Goal: Navigation & Orientation: Go to known website

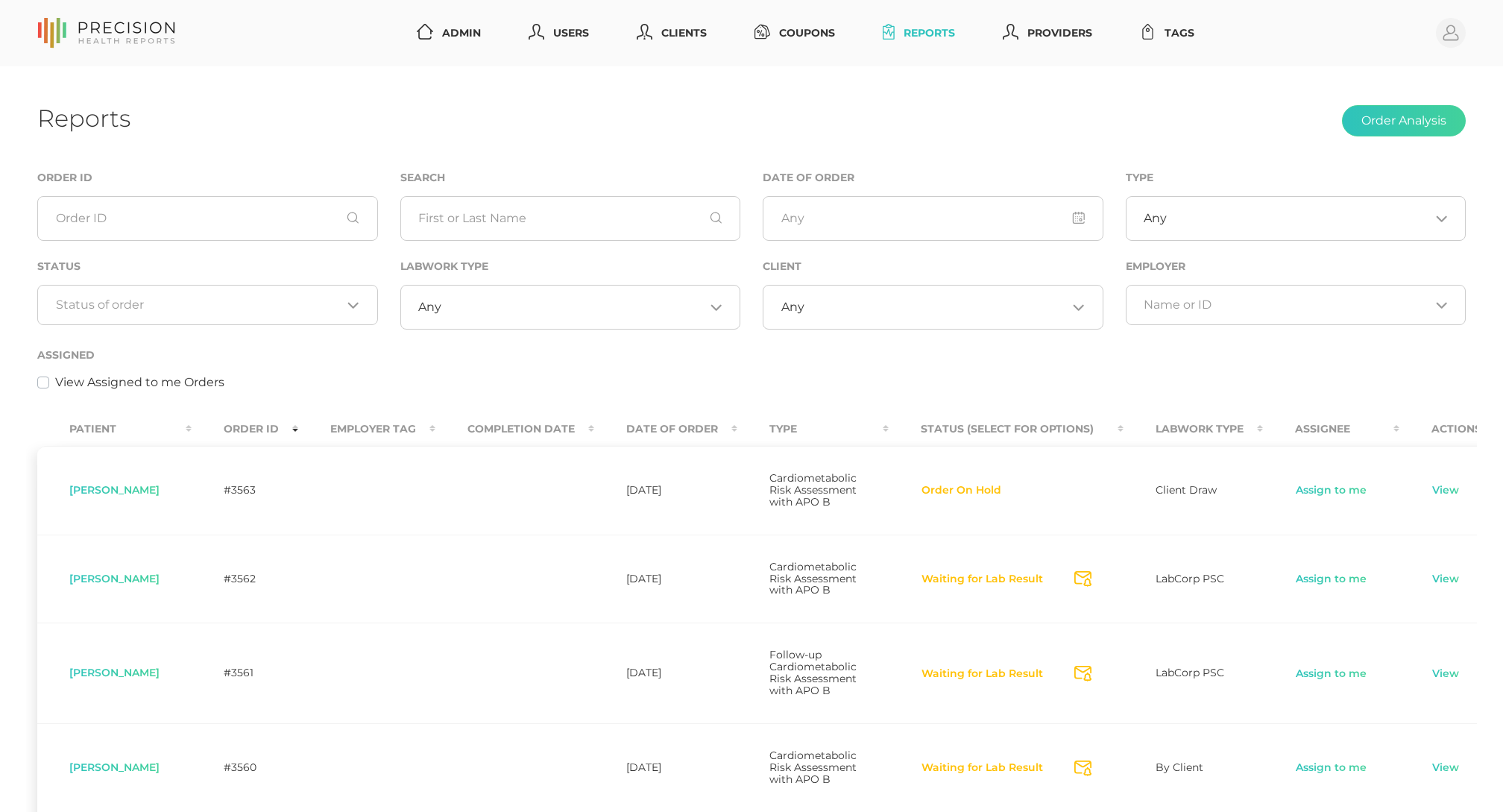
click at [534, 795] on td at bounding box center [514, 768] width 159 height 89
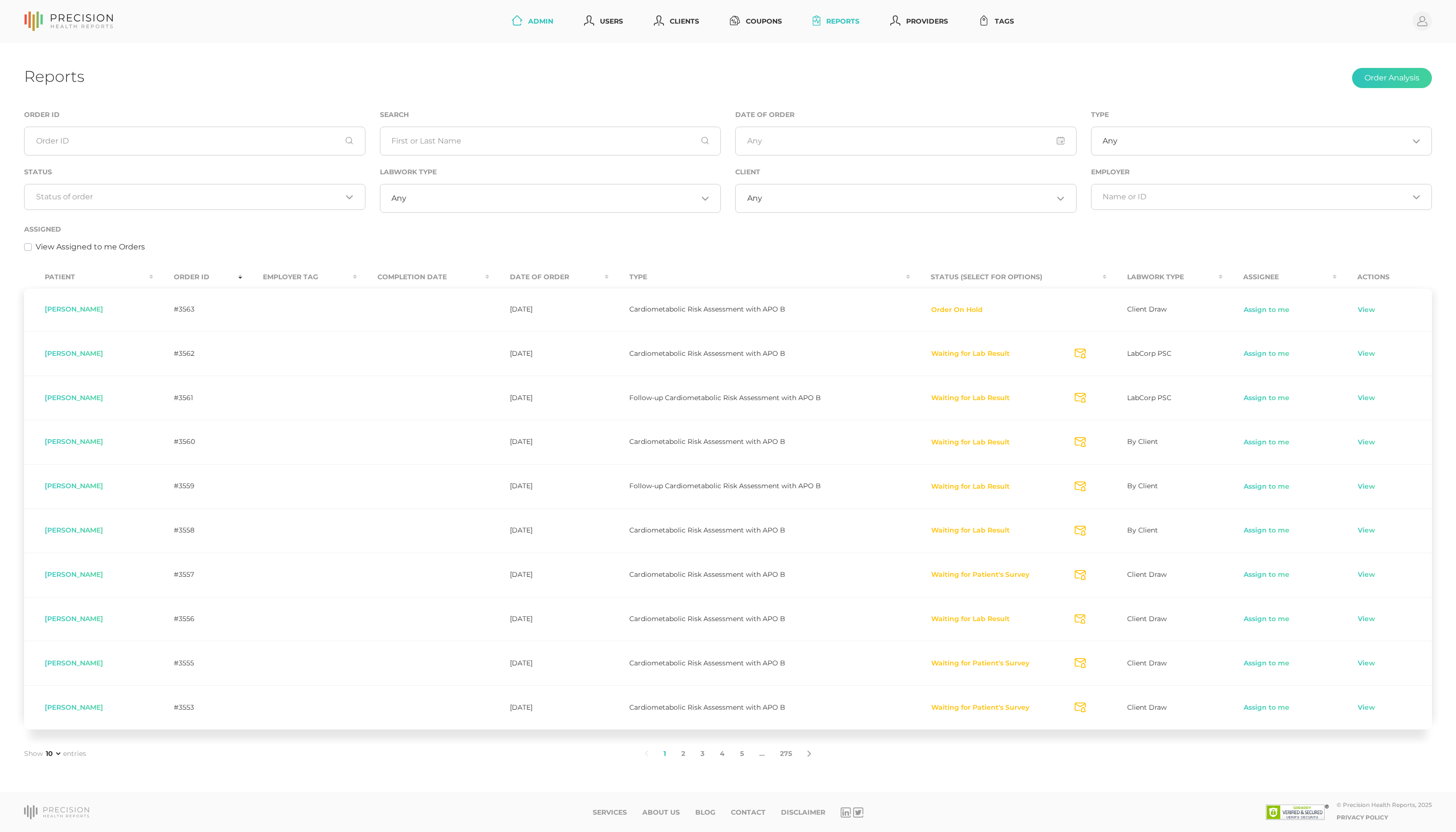
click at [508, 29] on link "Admin" at bounding box center [532, 21] width 49 height 18
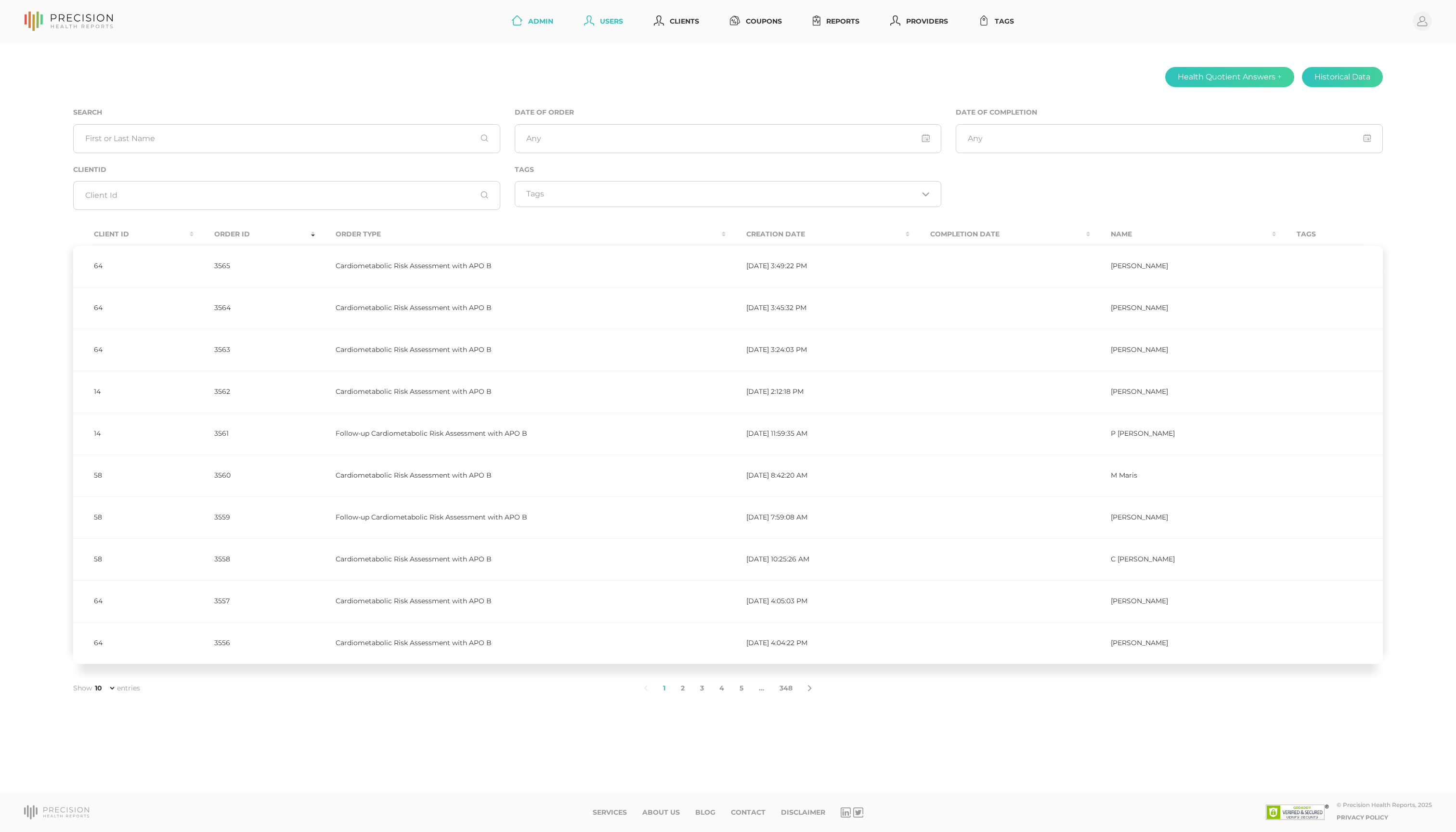
click at [580, 30] on link "Users" at bounding box center [603, 21] width 47 height 18
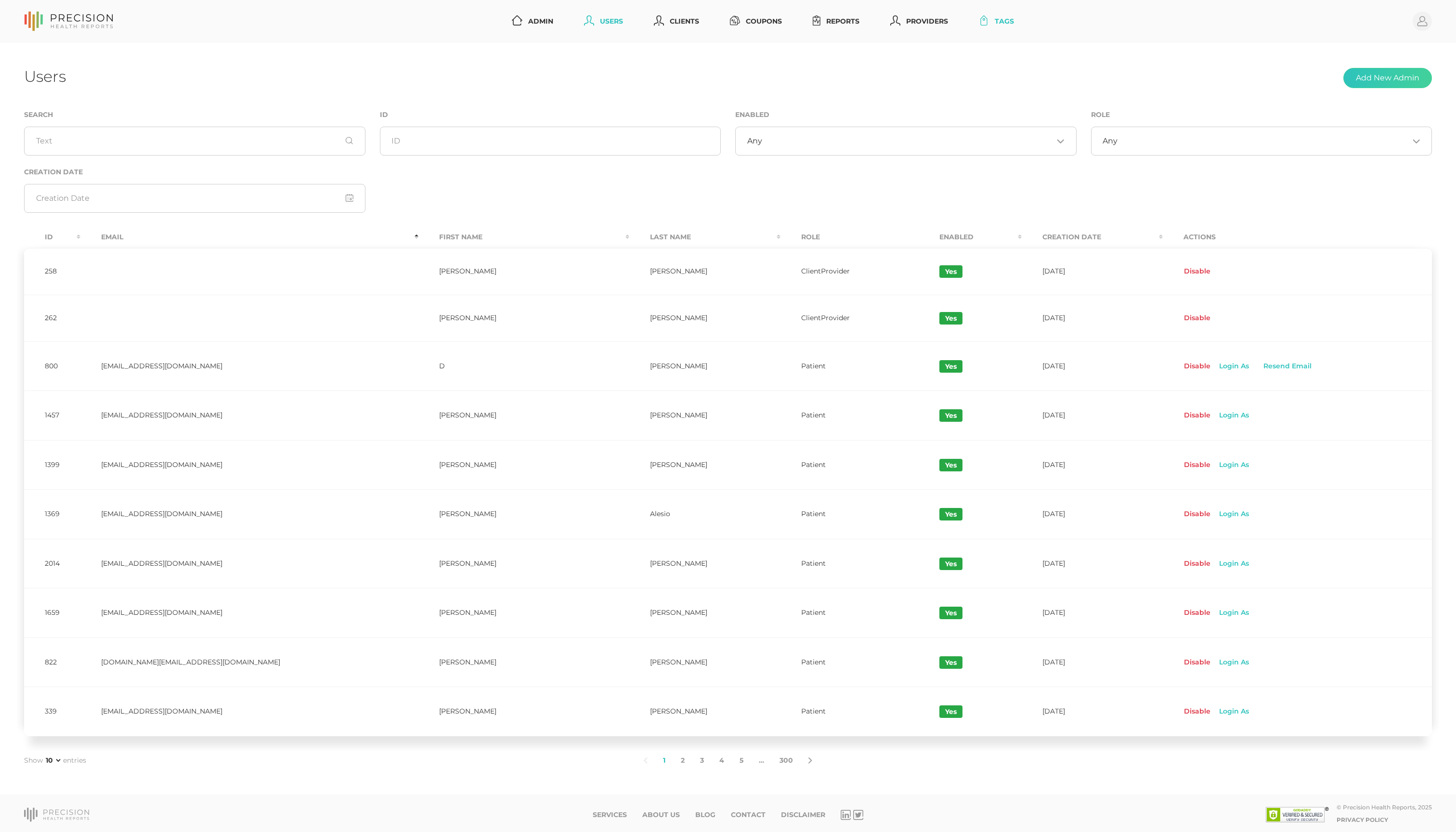
click at [1018, 31] on link "Tags" at bounding box center [996, 21] width 43 height 18
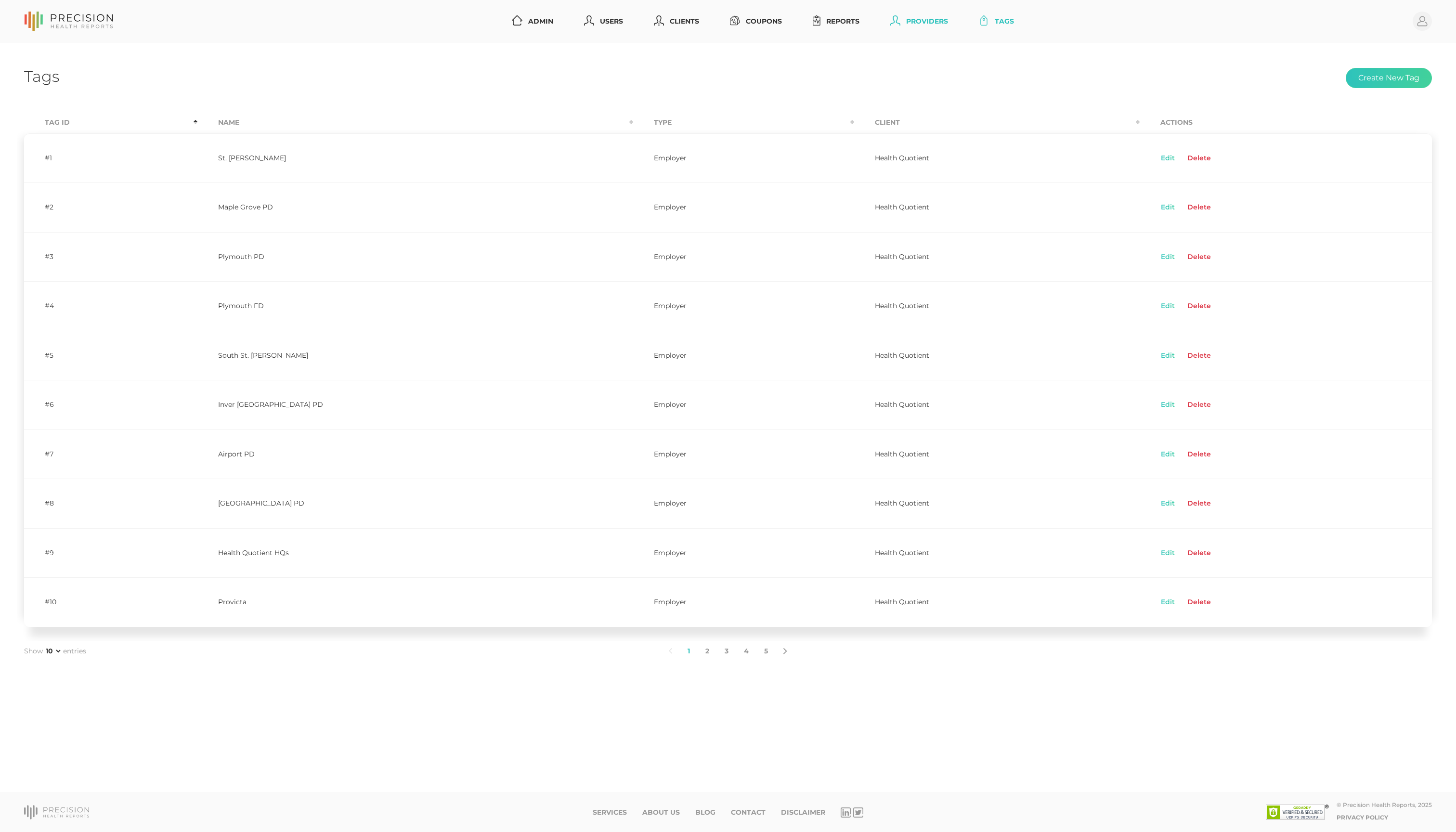
click at [952, 22] on link "Providers" at bounding box center [919, 21] width 65 height 18
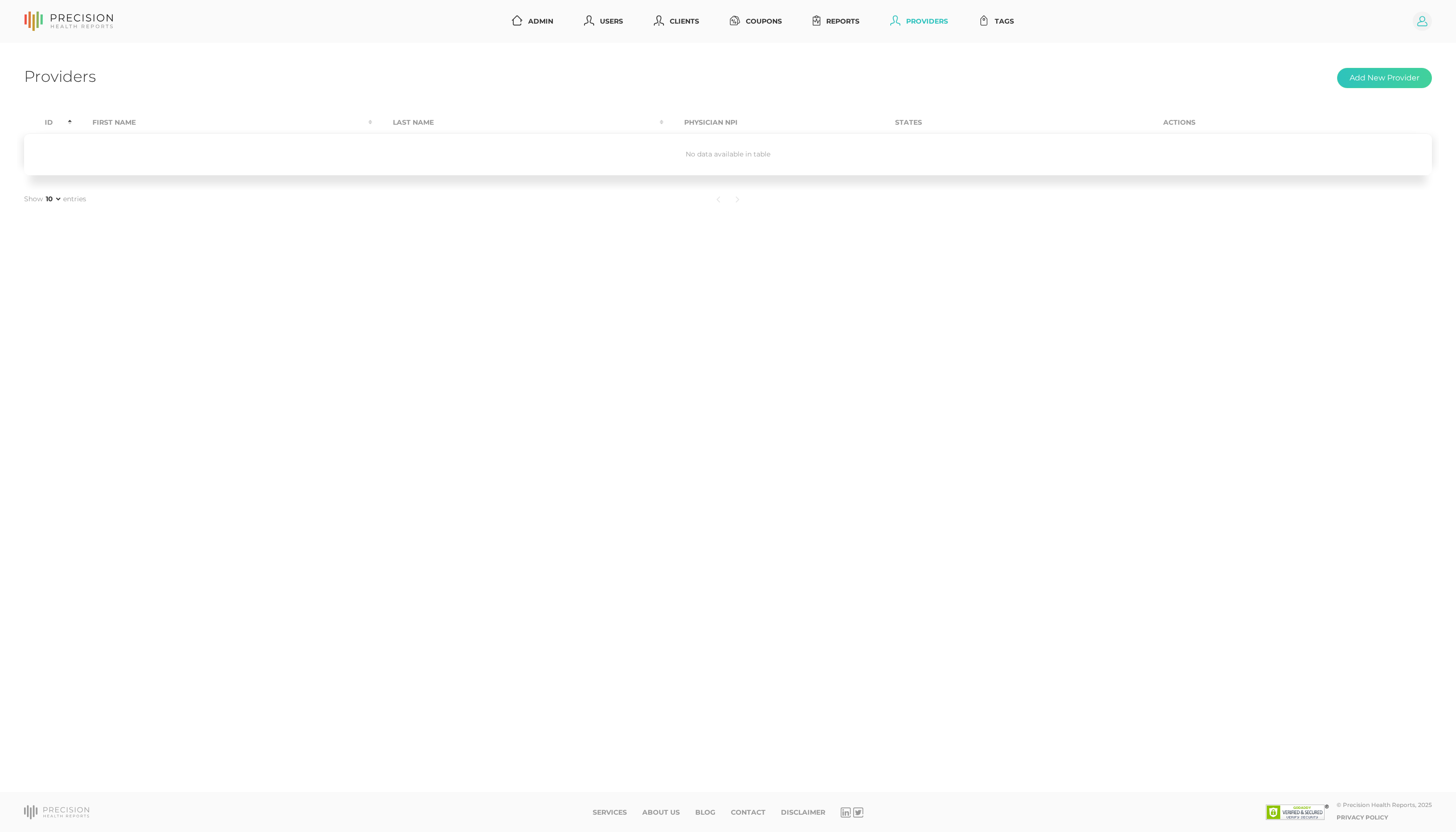
click at [1414, 27] on circle at bounding box center [1422, 21] width 19 height 19
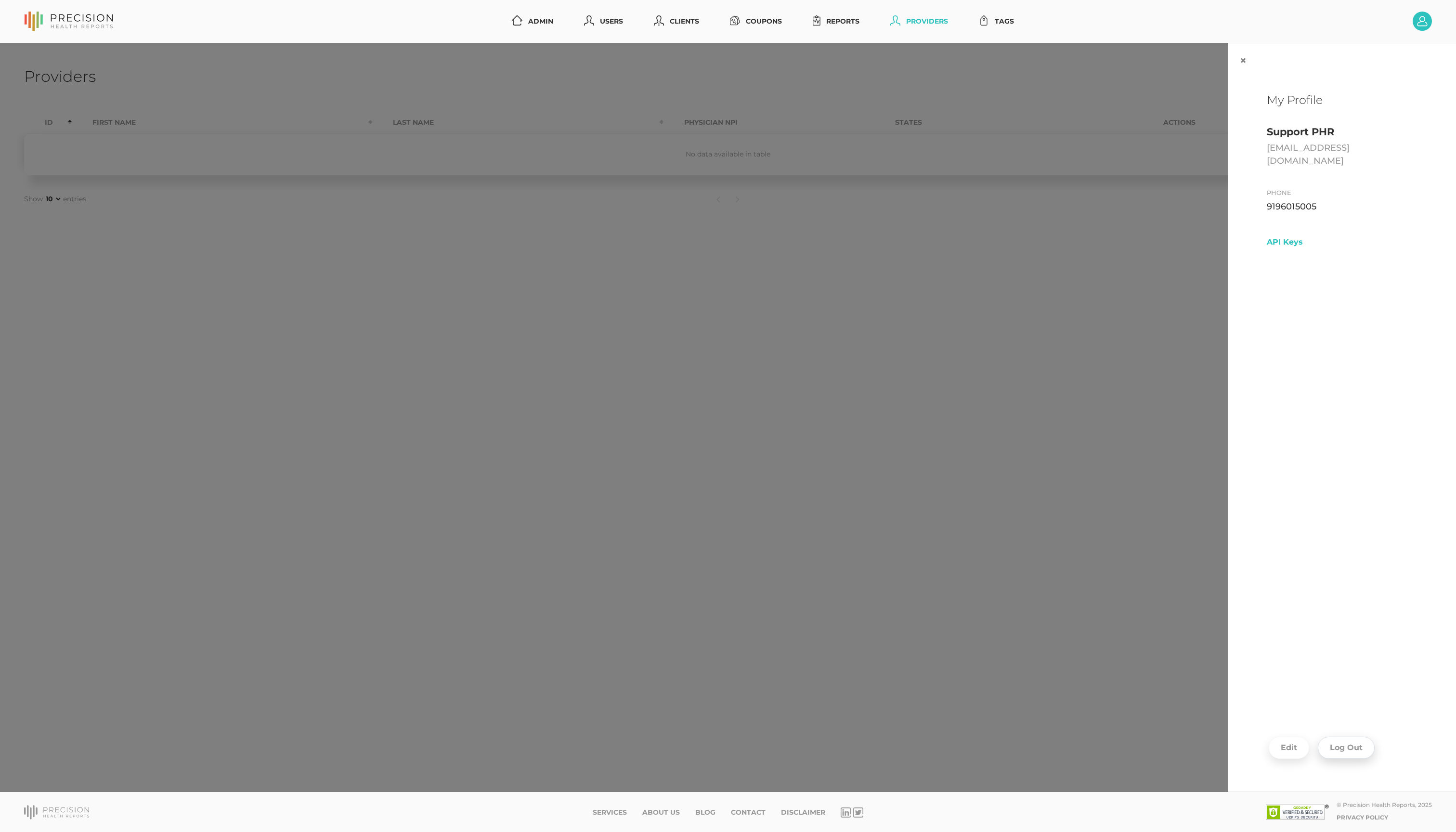
click at [1327, 610] on button "Log Out" at bounding box center [1346, 748] width 57 height 22
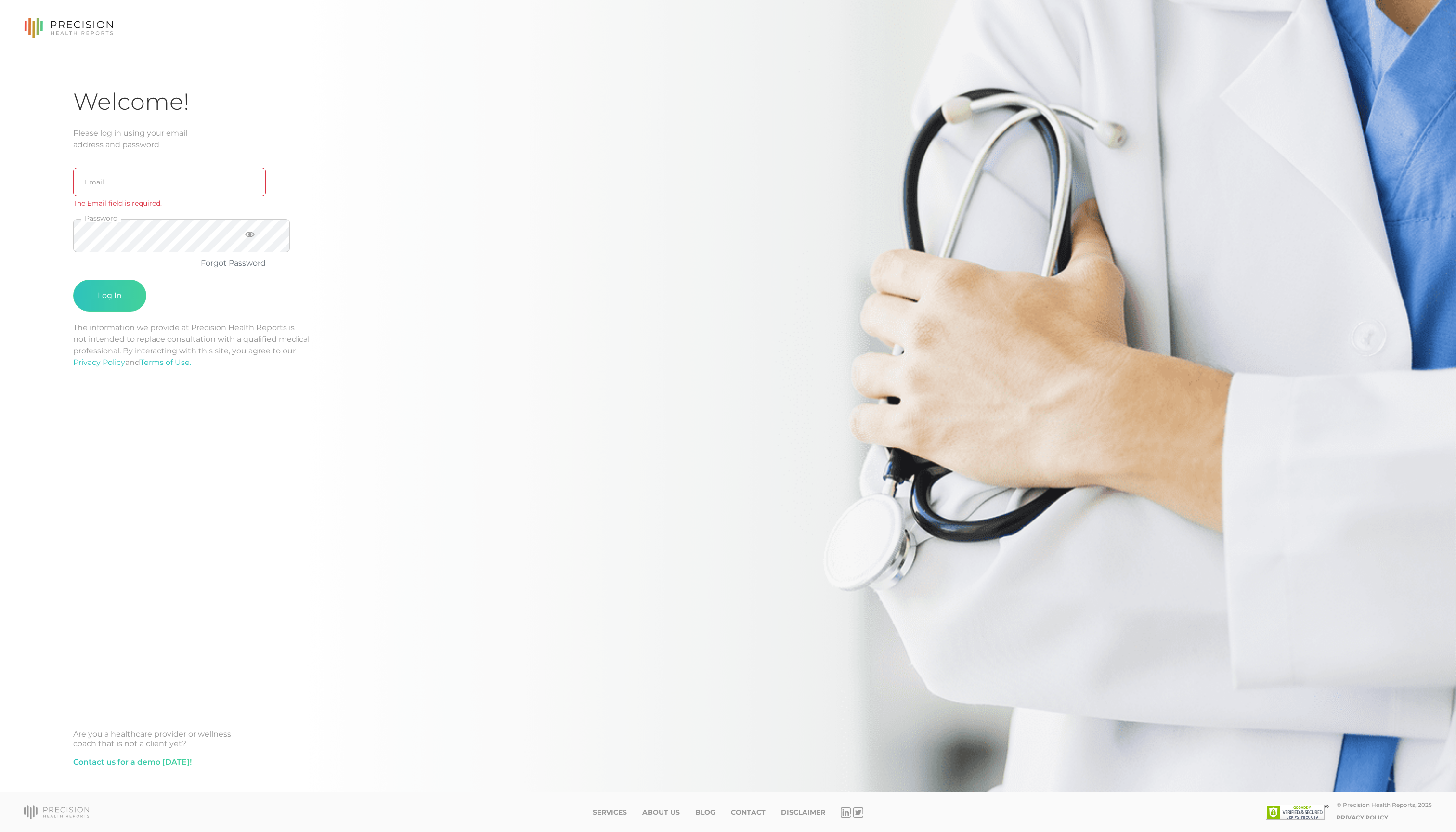
click at [914, 412] on div "Welcome! Please log in using your email address and password Email The Email fi…" at bounding box center [728, 437] width 1310 height 699
drag, startPoint x: 145, startPoint y: 201, endPoint x: 148, endPoint y: 211, distance: 10.4
click at [145, 196] on input "email" at bounding box center [169, 182] width 193 height 29
type input "[EMAIL_ADDRESS][DOMAIN_NAME]"
click at [112, 300] on button "Log In" at bounding box center [109, 283] width 73 height 32
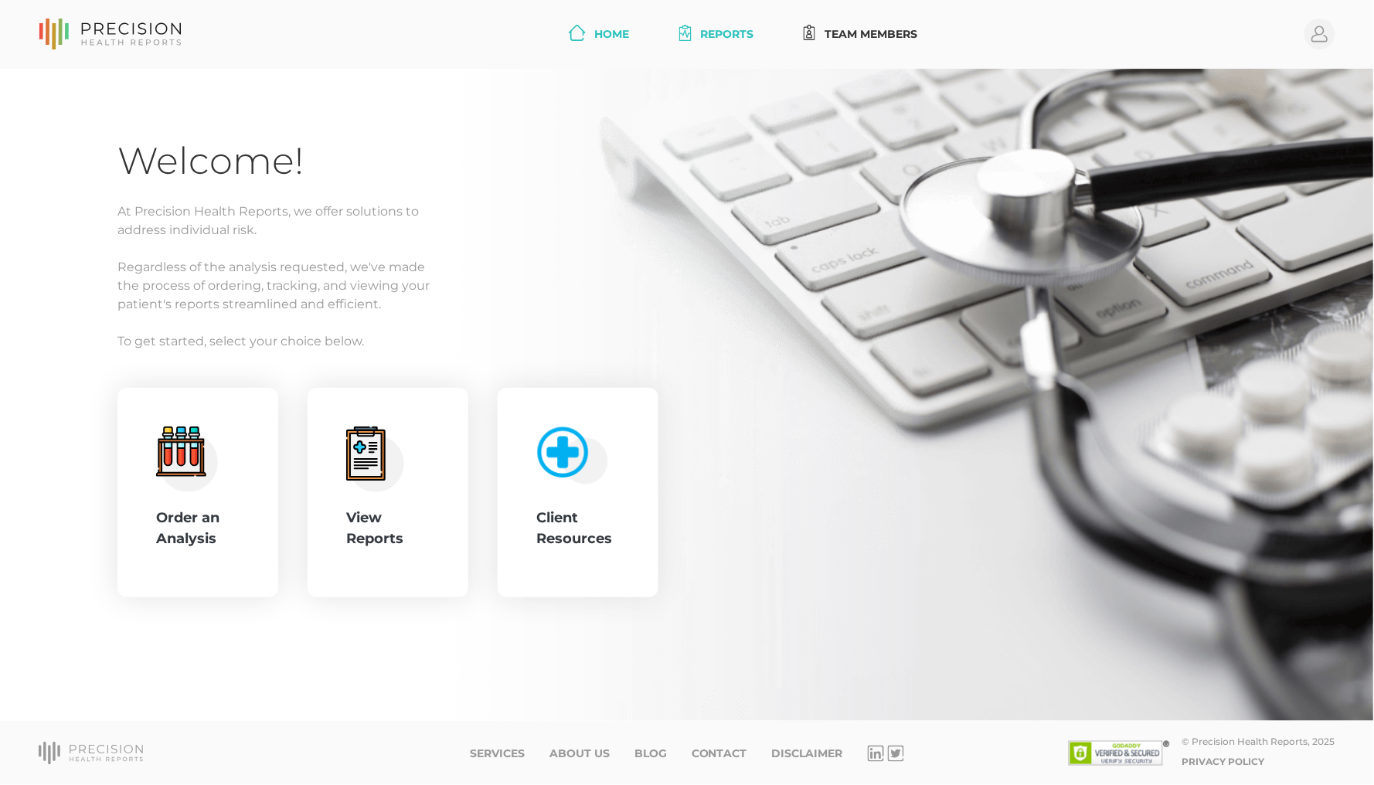
click at [718, 37] on link "Reports" at bounding box center [716, 34] width 87 height 29
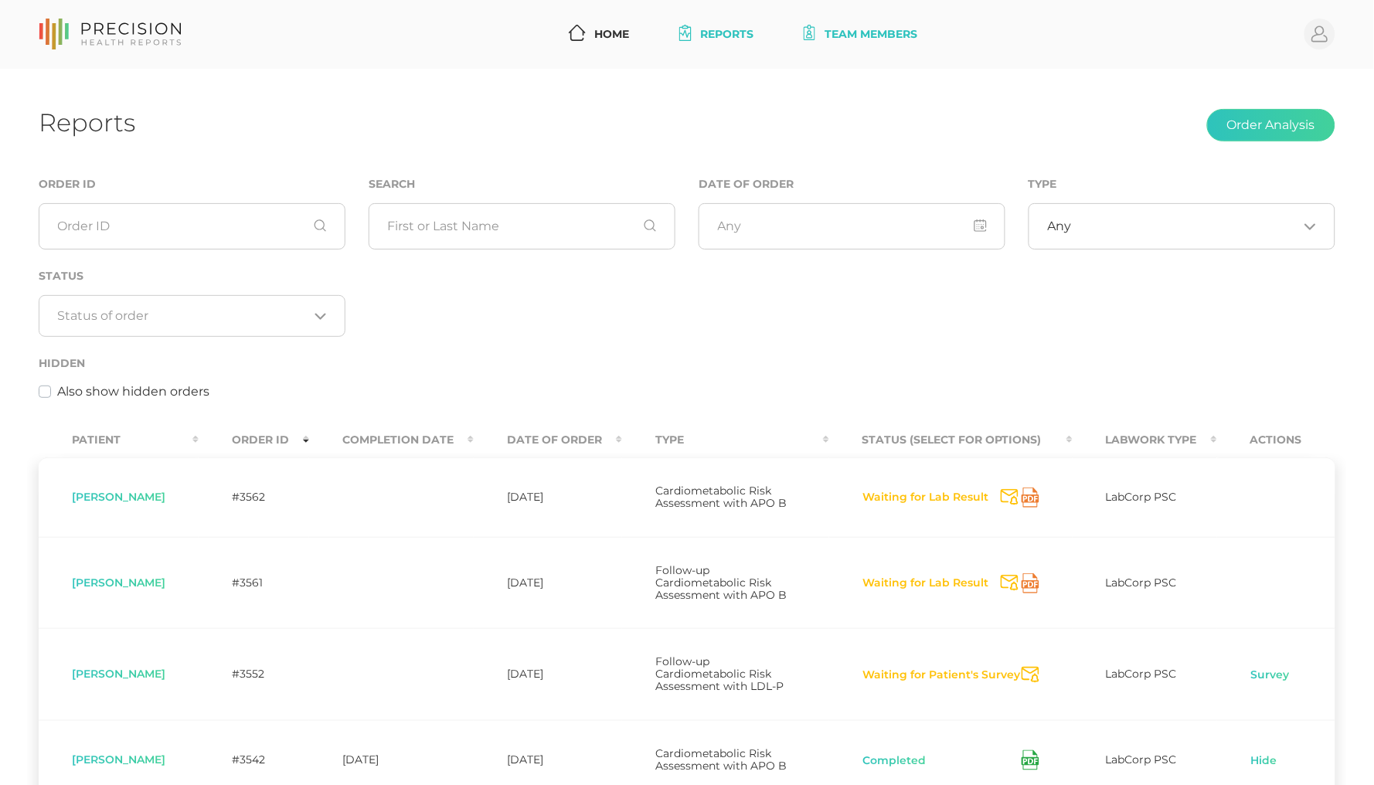
click at [838, 33] on link "Team Members" at bounding box center [861, 34] width 127 height 29
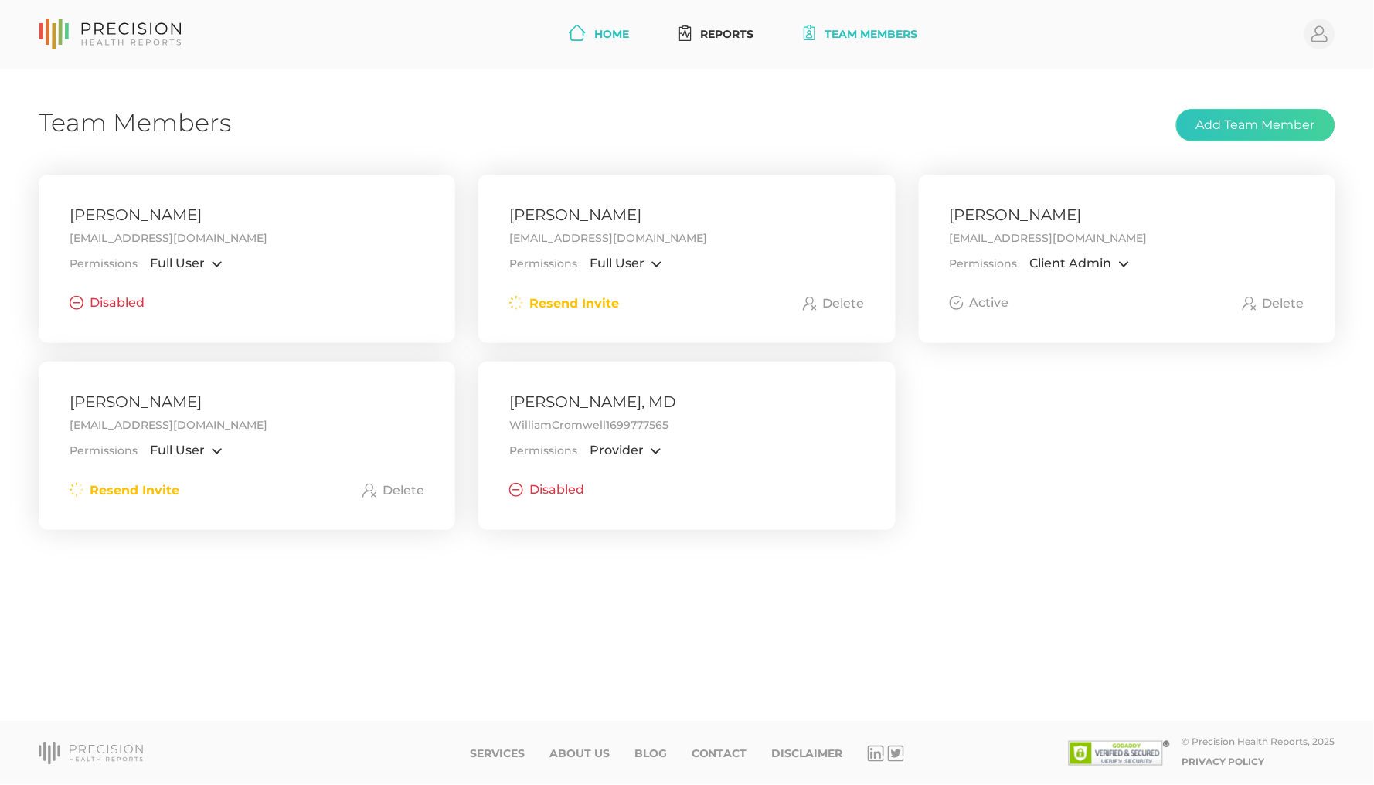
click at [588, 29] on link "Home" at bounding box center [599, 34] width 73 height 29
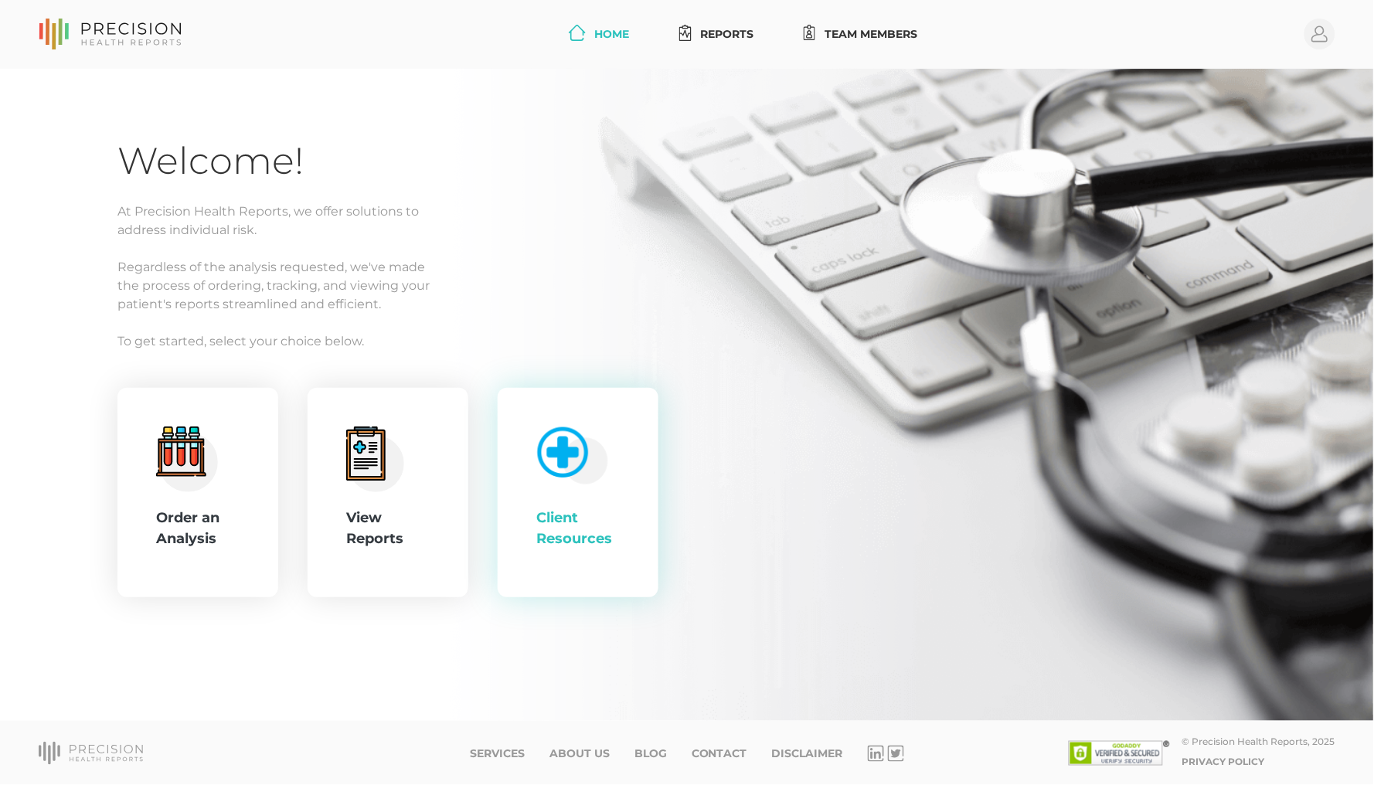
click at [548, 466] on img at bounding box center [569, 453] width 80 height 66
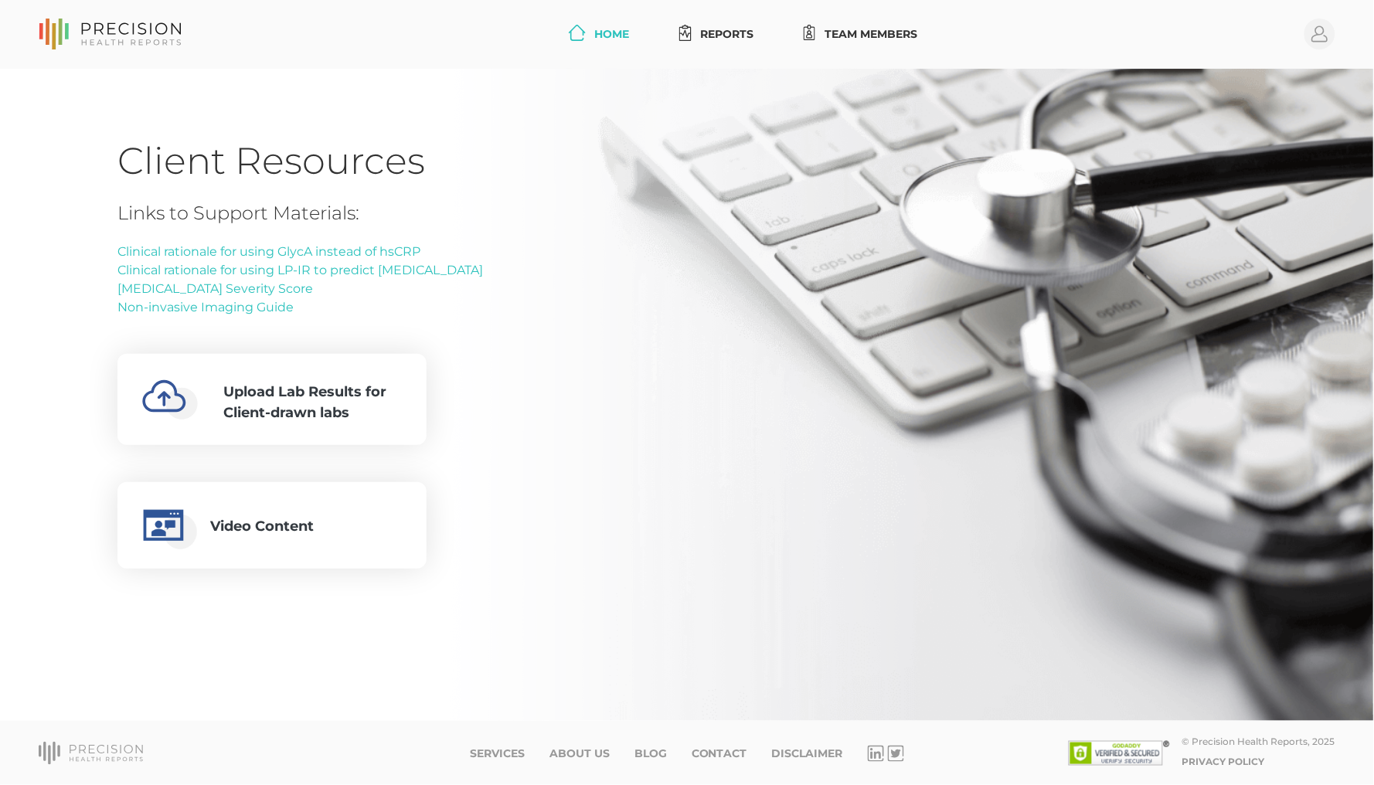
click at [569, 34] on icon at bounding box center [577, 33] width 17 height 16
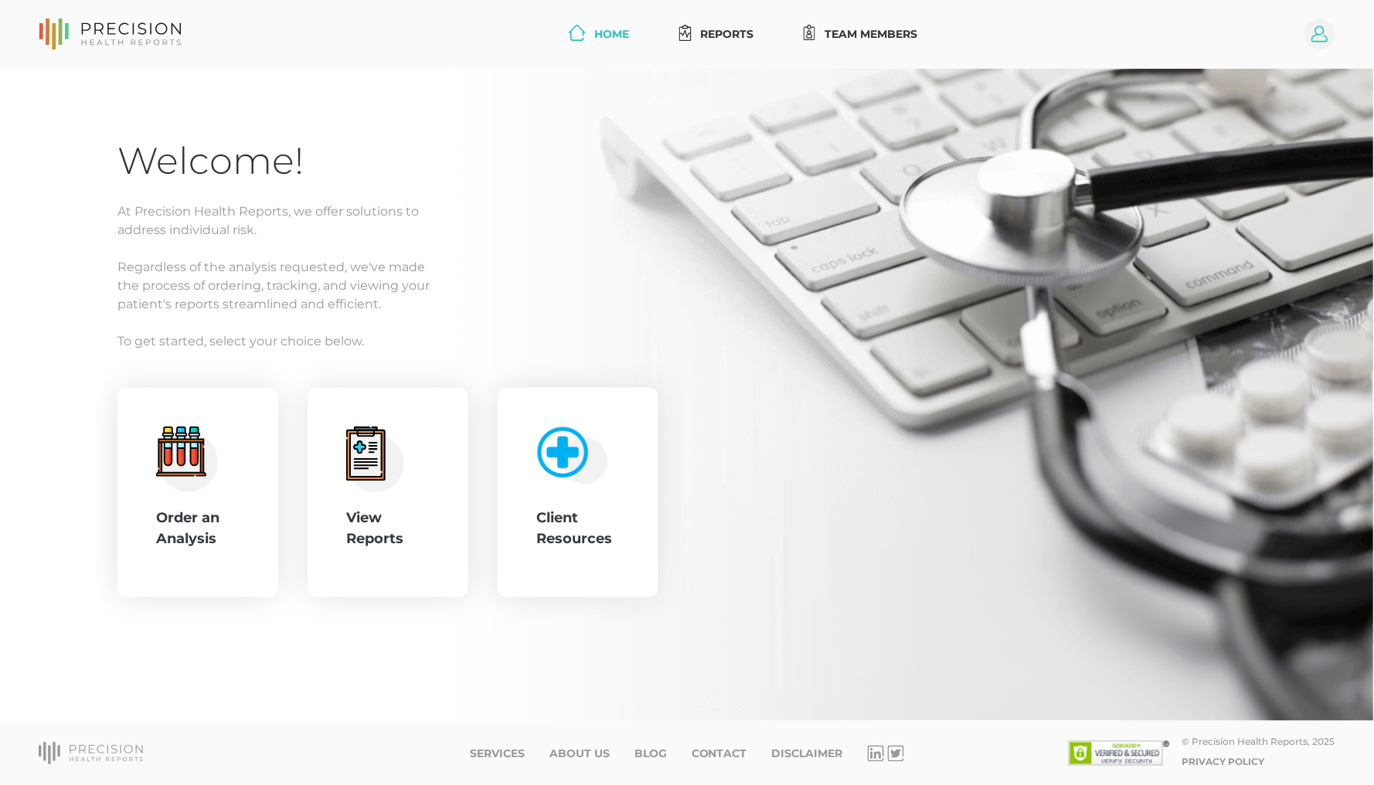
click at [1322, 28] on circle at bounding box center [1320, 34] width 31 height 31
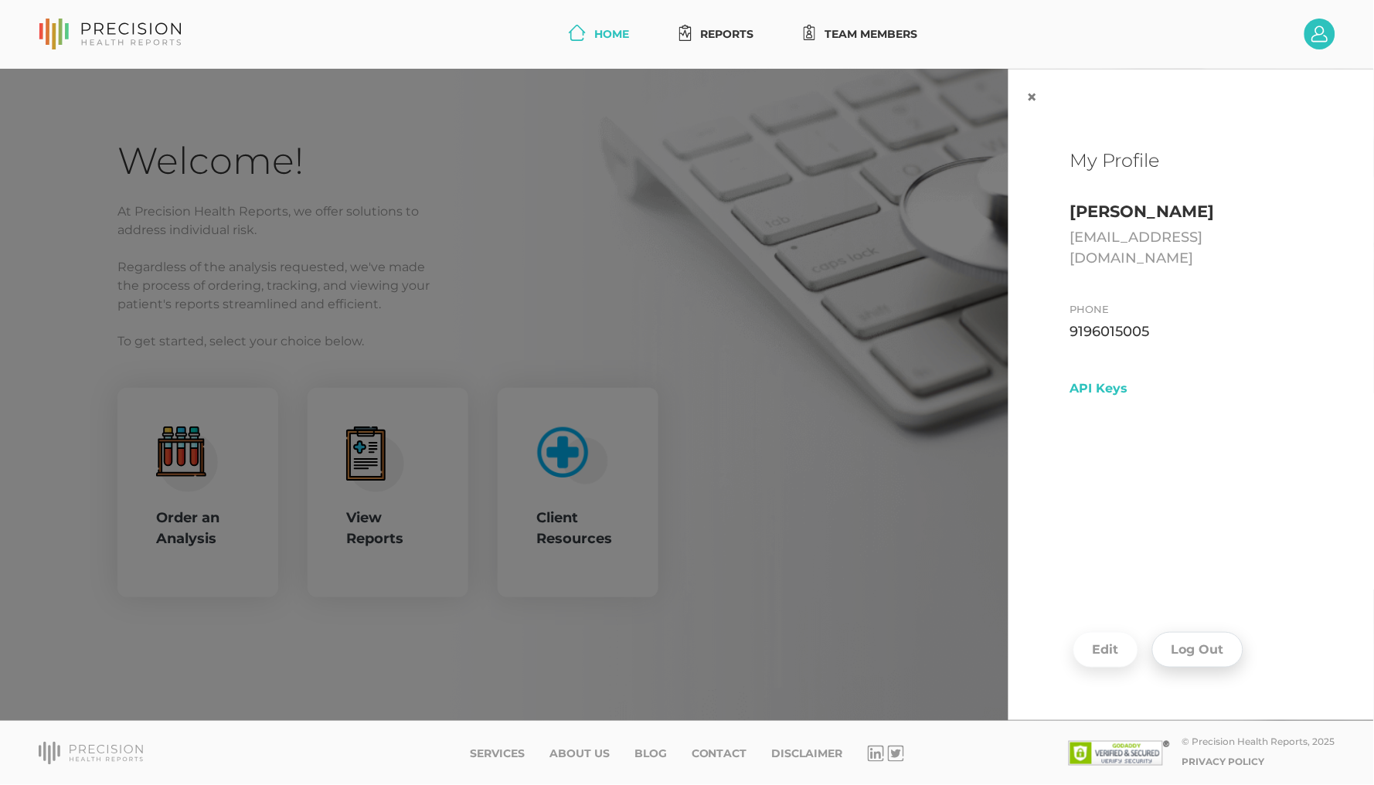
click at [1211, 647] on button "Log Out" at bounding box center [1198, 650] width 91 height 36
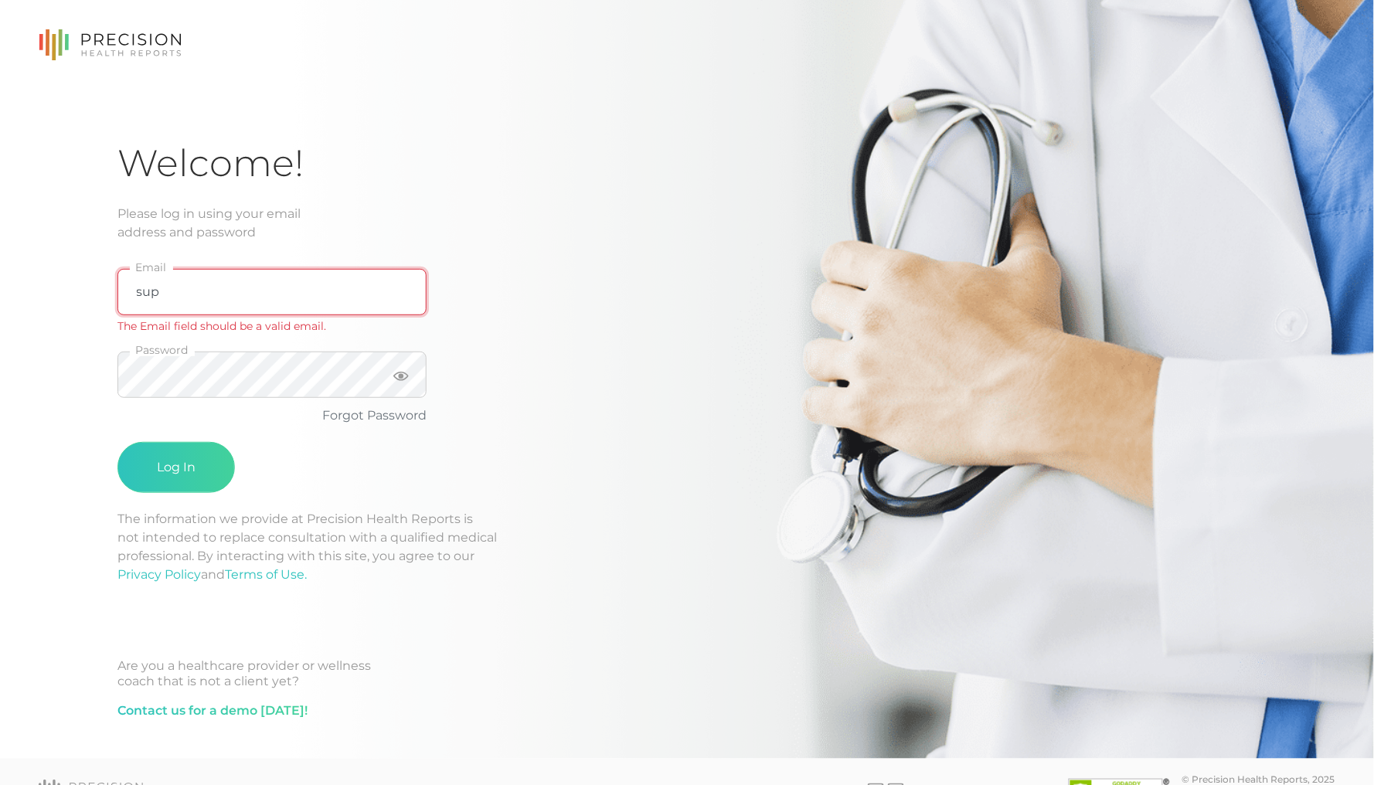
type input "[EMAIL_ADDRESS][DOMAIN_NAME]"
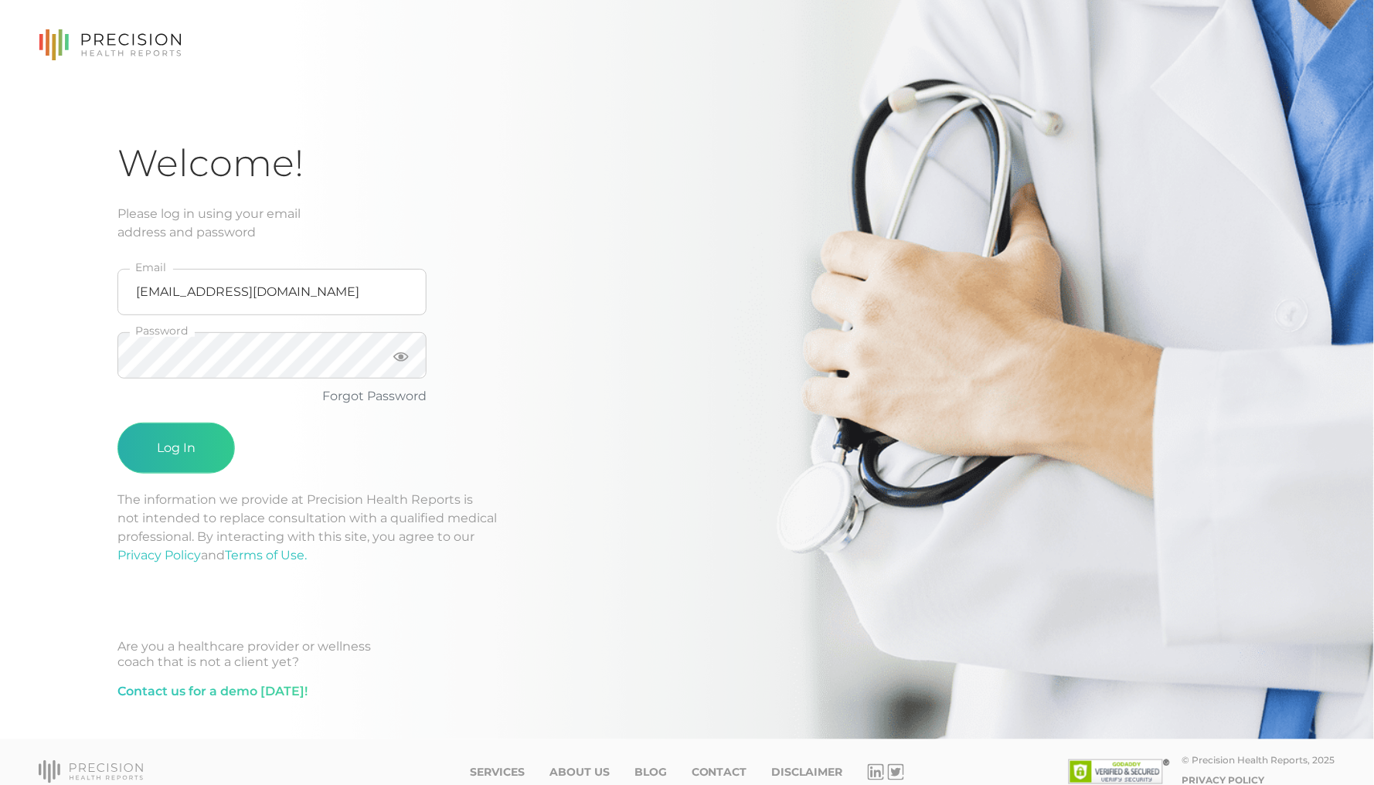
click at [164, 432] on button "Log In" at bounding box center [175, 448] width 117 height 51
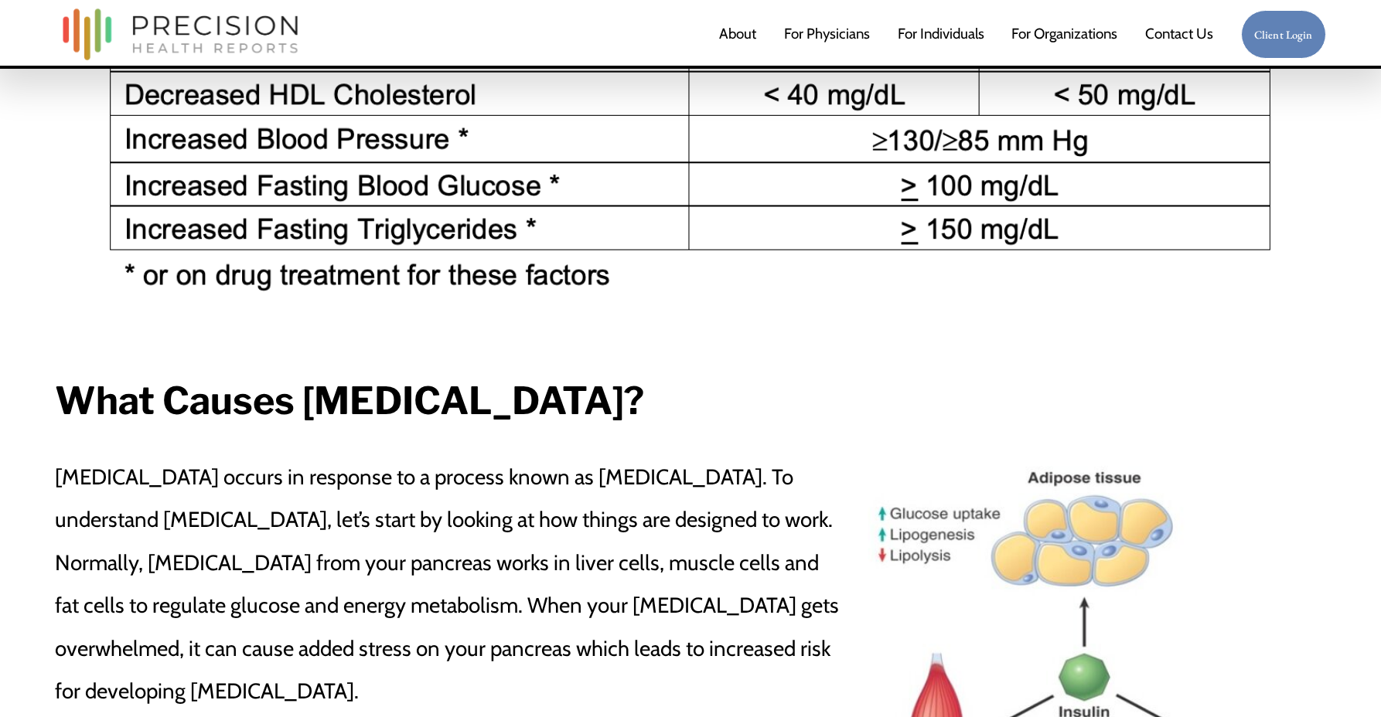
scroll to position [1144, 0]
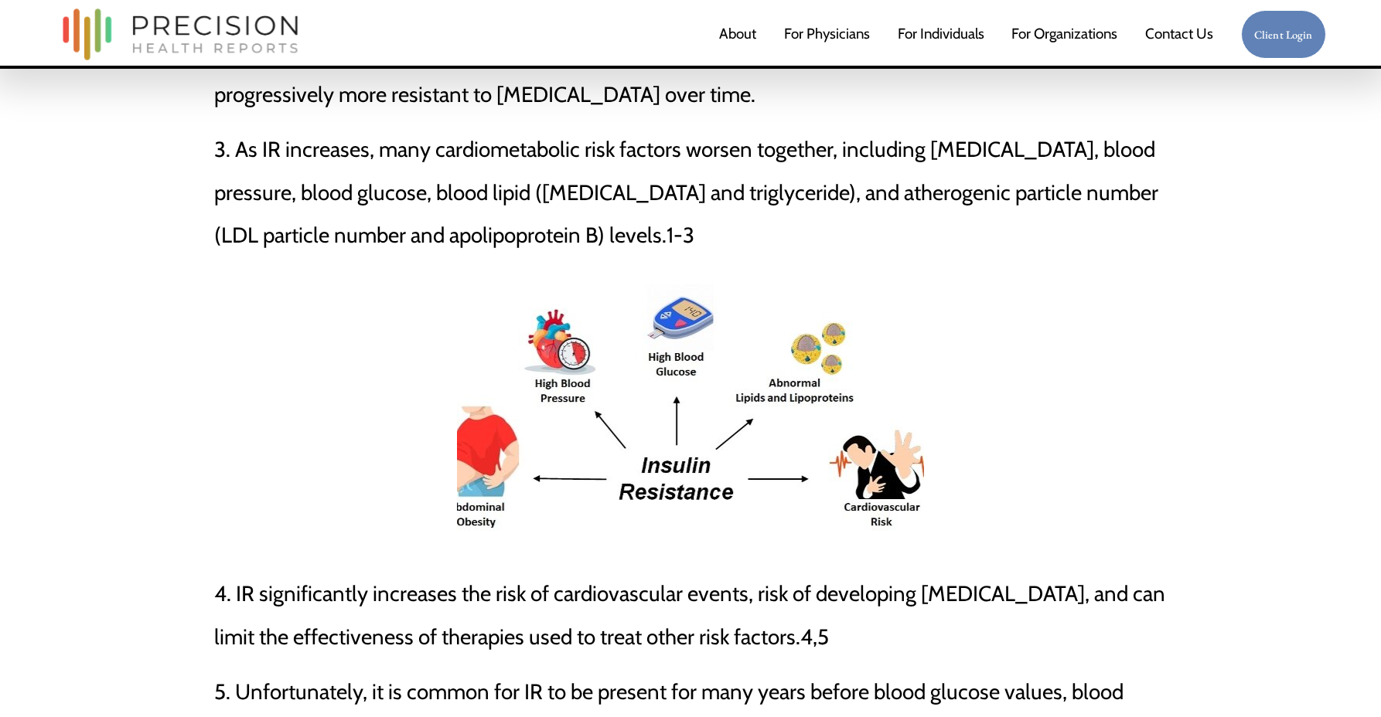
scroll to position [969, 0]
